Goal: Task Accomplishment & Management: Manage account settings

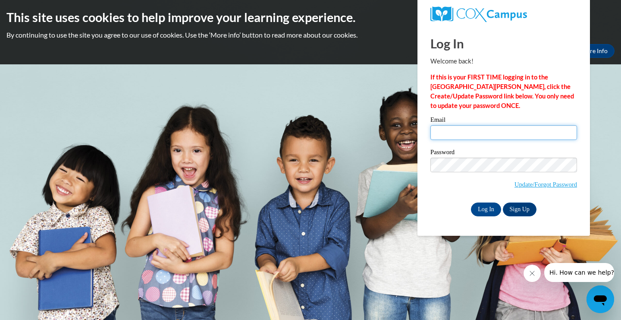
click at [446, 135] on input "Email" at bounding box center [503, 132] width 147 height 15
click at [447, 130] on input "Email" at bounding box center [503, 132] width 147 height 15
click at [451, 136] on input "Email" at bounding box center [503, 132] width 147 height 15
click at [458, 131] on input "Email" at bounding box center [503, 132] width 147 height 15
click at [481, 209] on input "Log In" at bounding box center [486, 209] width 30 height 14
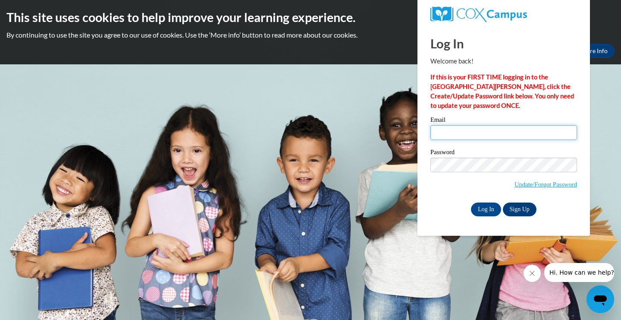
click at [566, 130] on input "Email" at bounding box center [503, 132] width 147 height 15
click at [425, 132] on div "Please enter your email! Please enter your password! Email Password Update/Forg…" at bounding box center [504, 165] width 160 height 99
click at [442, 124] on label "Email" at bounding box center [503, 120] width 147 height 9
click at [442, 125] on input "Email" at bounding box center [503, 132] width 147 height 15
